Goal: Information Seeking & Learning: Learn about a topic

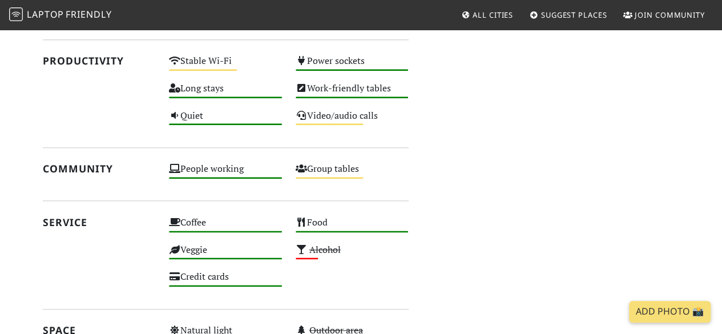
scroll to position [571, 0]
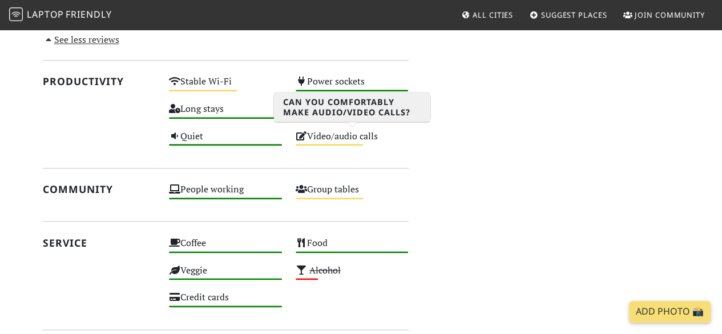
drag, startPoint x: 363, startPoint y: 145, endPoint x: 365, endPoint y: 134, distance: 11.6
drag, startPoint x: 365, startPoint y: 134, endPoint x: 385, endPoint y: 148, distance: 23.7
drag, startPoint x: 385, startPoint y: 148, endPoint x: 419, endPoint y: 131, distance: 38.5
click at [419, 131] on div "Do you like working from here? Mon 08:00 – 22:00 Tue 08:00 – 22:00 Wed 08:00 – …" at bounding box center [550, 94] width 271 height 770
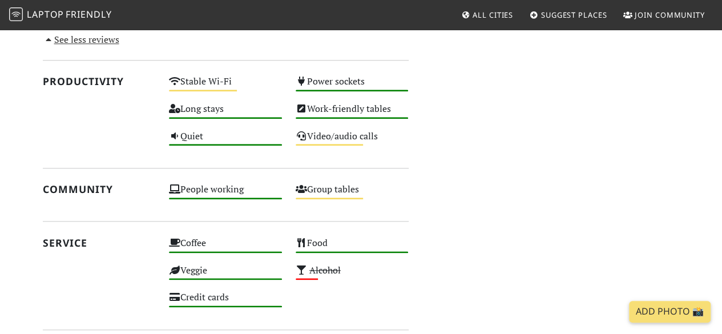
drag, startPoint x: 351, startPoint y: 134, endPoint x: 443, endPoint y: 144, distance: 92.4
click at [443, 144] on div "Do you like working from here? Mon 08:00 – 22:00 Tue 08:00 – 22:00 Wed 08:00 – …" at bounding box center [550, 94] width 271 height 770
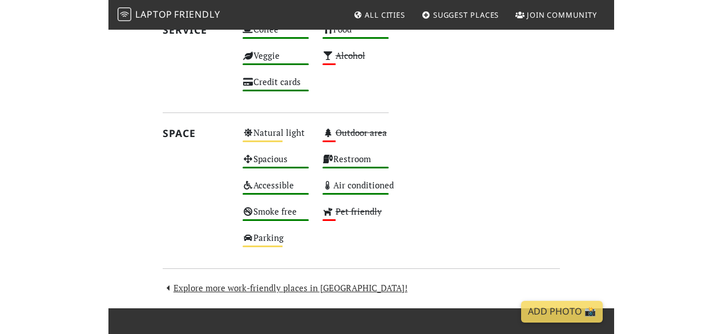
scroll to position [867, 0]
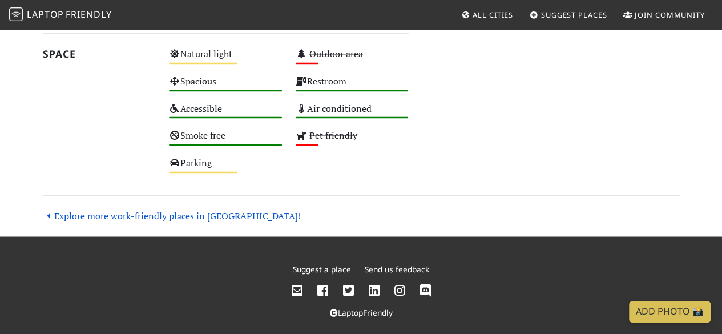
click at [157, 214] on link "Explore more work-friendly places in [GEOGRAPHIC_DATA]!" at bounding box center [172, 215] width 258 height 13
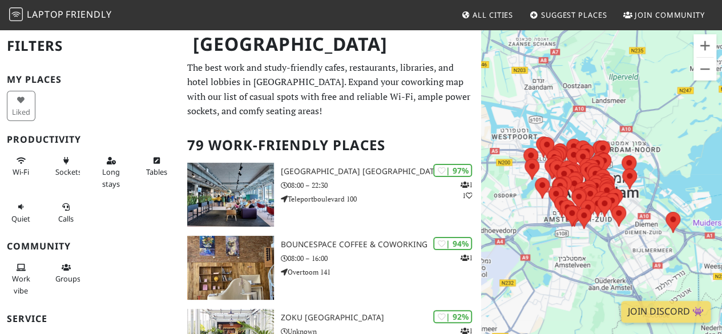
click at [414, 82] on p "The best work and study-friendly cafes, restaurants, libraries, and hotel lobbi…" at bounding box center [330, 89] width 287 height 58
click at [296, 79] on p "The best work and study-friendly cafes, restaurants, libraries, and hotel lobbi…" at bounding box center [330, 89] width 287 height 58
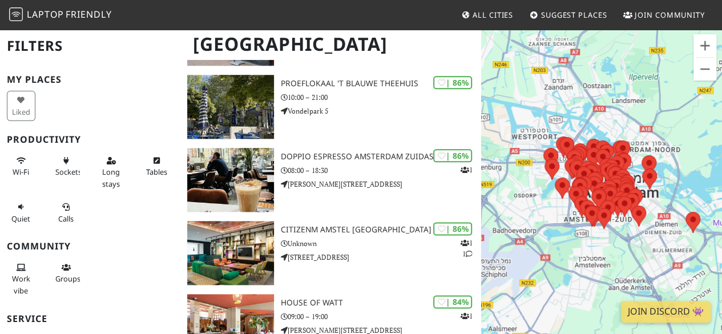
scroll to position [616, 0]
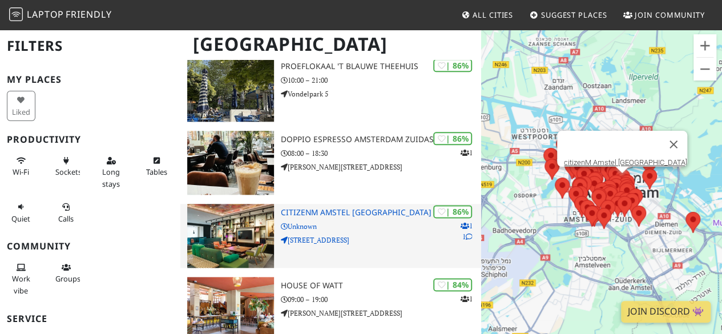
click at [312, 207] on div "| 86% 1 1 citizenM Amstel Amsterdam Unknown Sarphatistraat 47" at bounding box center [381, 236] width 200 height 64
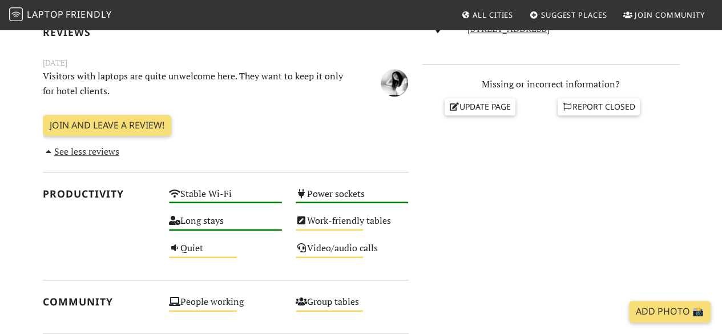
scroll to position [365, 0]
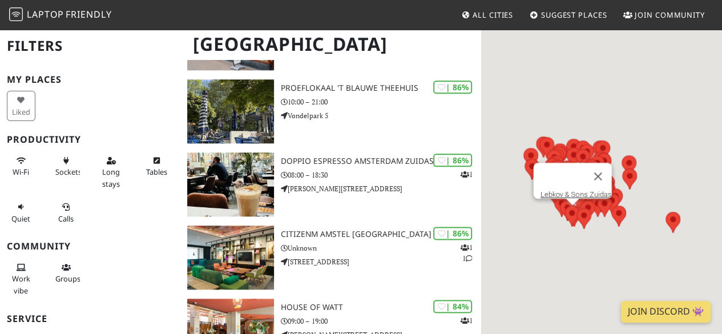
scroll to position [616, 0]
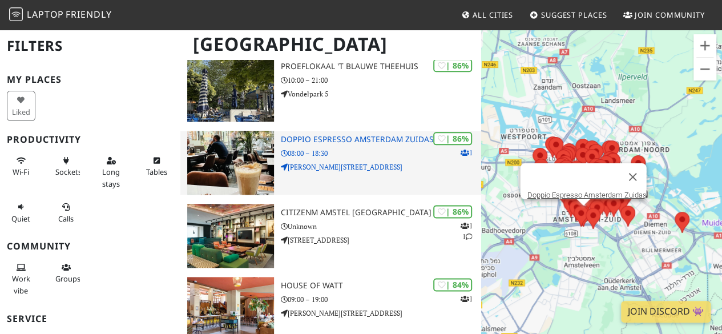
click at [361, 141] on h3 "Doppio Espresso Amsterdam Zuidas" at bounding box center [381, 140] width 200 height 10
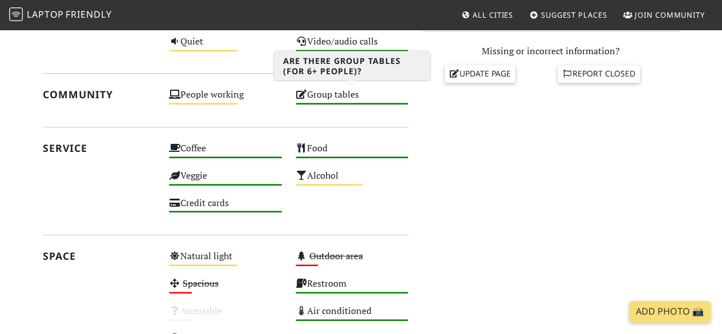
scroll to position [502, 0]
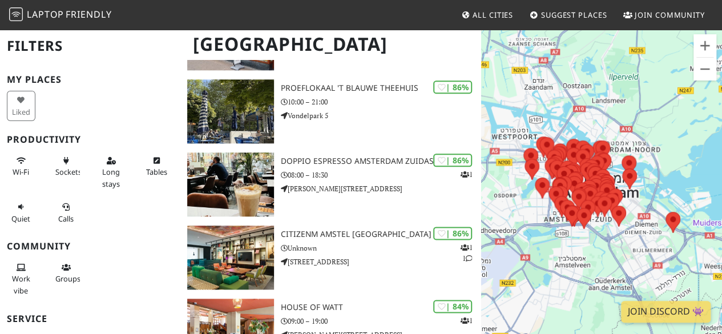
scroll to position [593, 0]
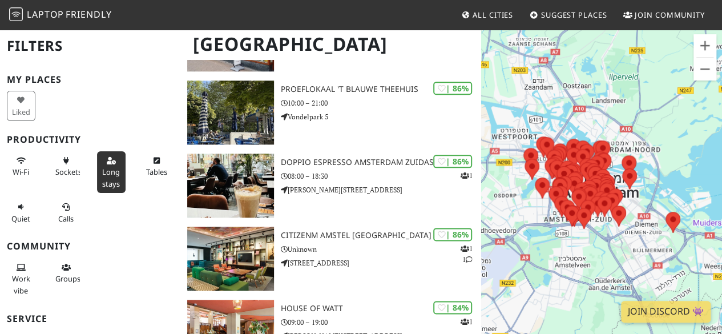
click at [107, 171] on span "Long stays" at bounding box center [111, 178] width 18 height 22
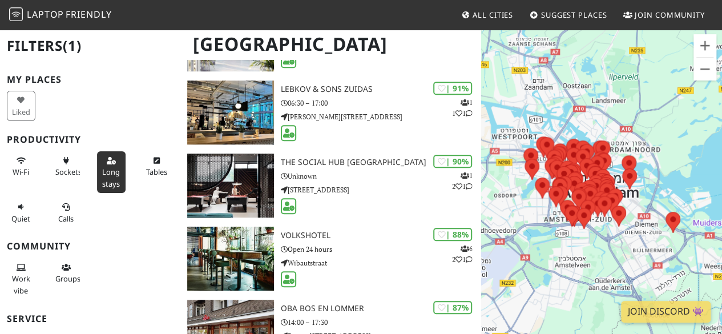
scroll to position [9, 0]
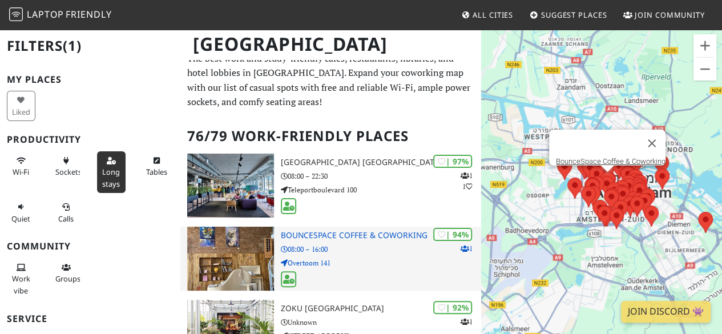
click at [361, 233] on h3 "BounceSpace Coffee & Coworking" at bounding box center [381, 235] width 200 height 10
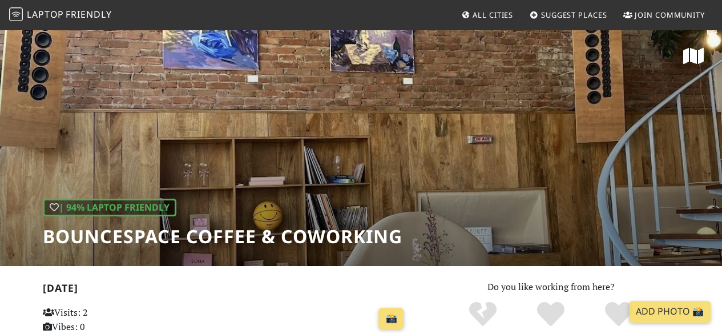
drag, startPoint x: 0, startPoint y: 0, endPoint x: 293, endPoint y: 290, distance: 412.7
drag, startPoint x: 293, startPoint y: 290, endPoint x: 317, endPoint y: 283, distance: 25.1
click at [317, 283] on h2 "[DATE]" at bounding box center [226, 290] width 366 height 17
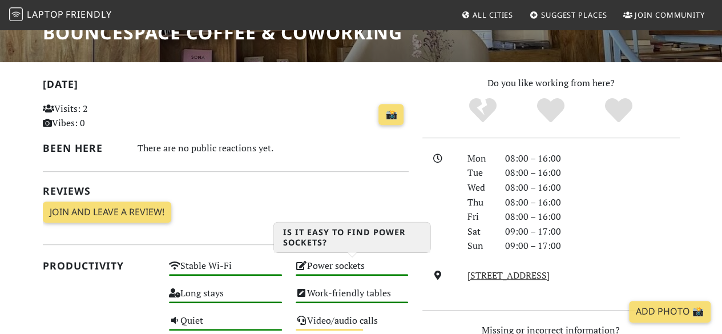
scroll to position [205, 0]
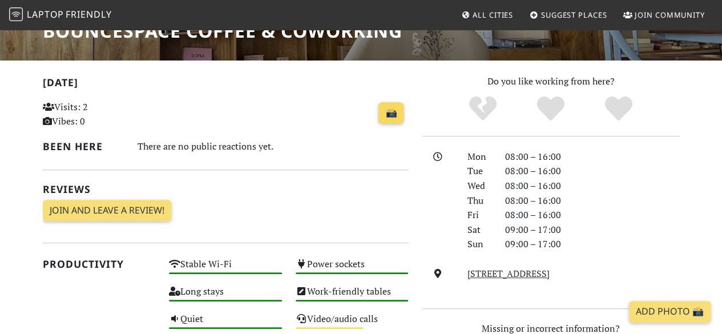
click at [393, 111] on link "📸" at bounding box center [390, 113] width 25 height 22
